Goal: Transaction & Acquisition: Purchase product/service

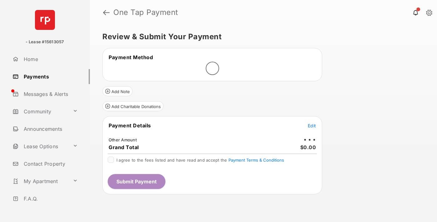
click at [312, 126] on span "Edit" at bounding box center [312, 125] width 8 height 5
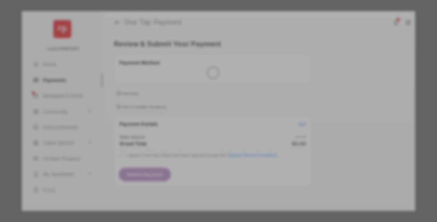
click at [207, 101] on div "Other Amount" at bounding box center [206, 105] width 101 height 11
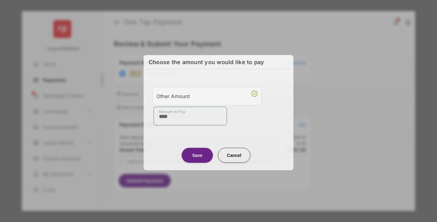
type input "****"
click at [197, 155] on button "Save" at bounding box center [197, 155] width 31 height 15
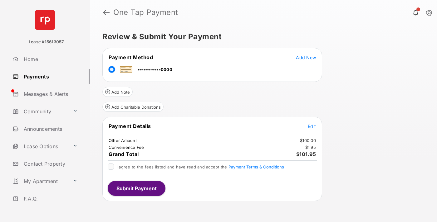
click at [312, 126] on span "Edit" at bounding box center [312, 126] width 8 height 5
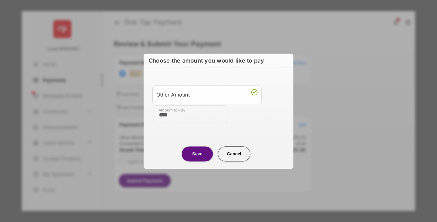
click at [197, 154] on button "Save" at bounding box center [197, 154] width 31 height 15
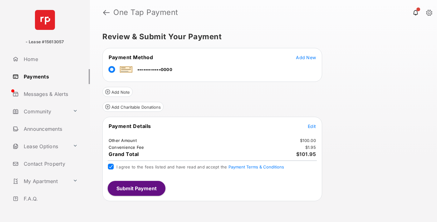
click at [136, 188] on button "Submit Payment" at bounding box center [137, 188] width 58 height 15
